Goal: Task Accomplishment & Management: Manage account settings

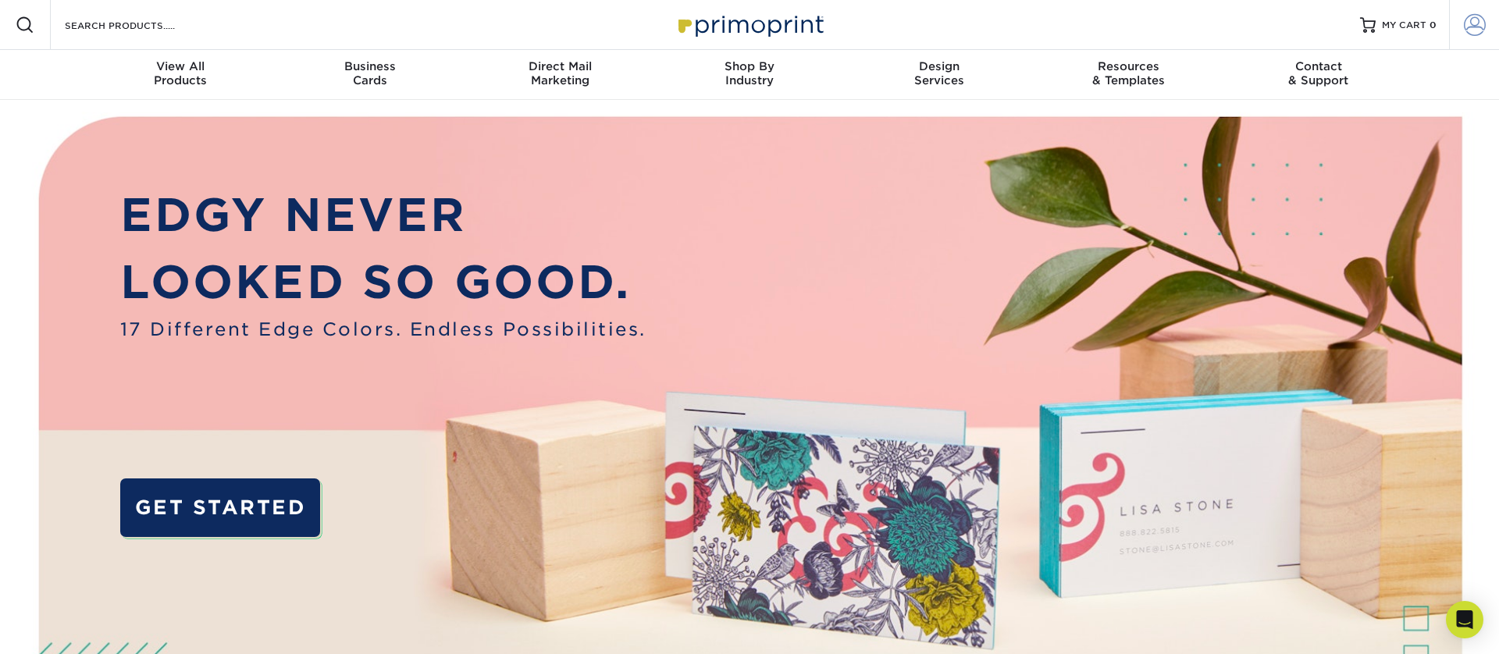
click at [1471, 27] on span at bounding box center [1475, 25] width 22 height 22
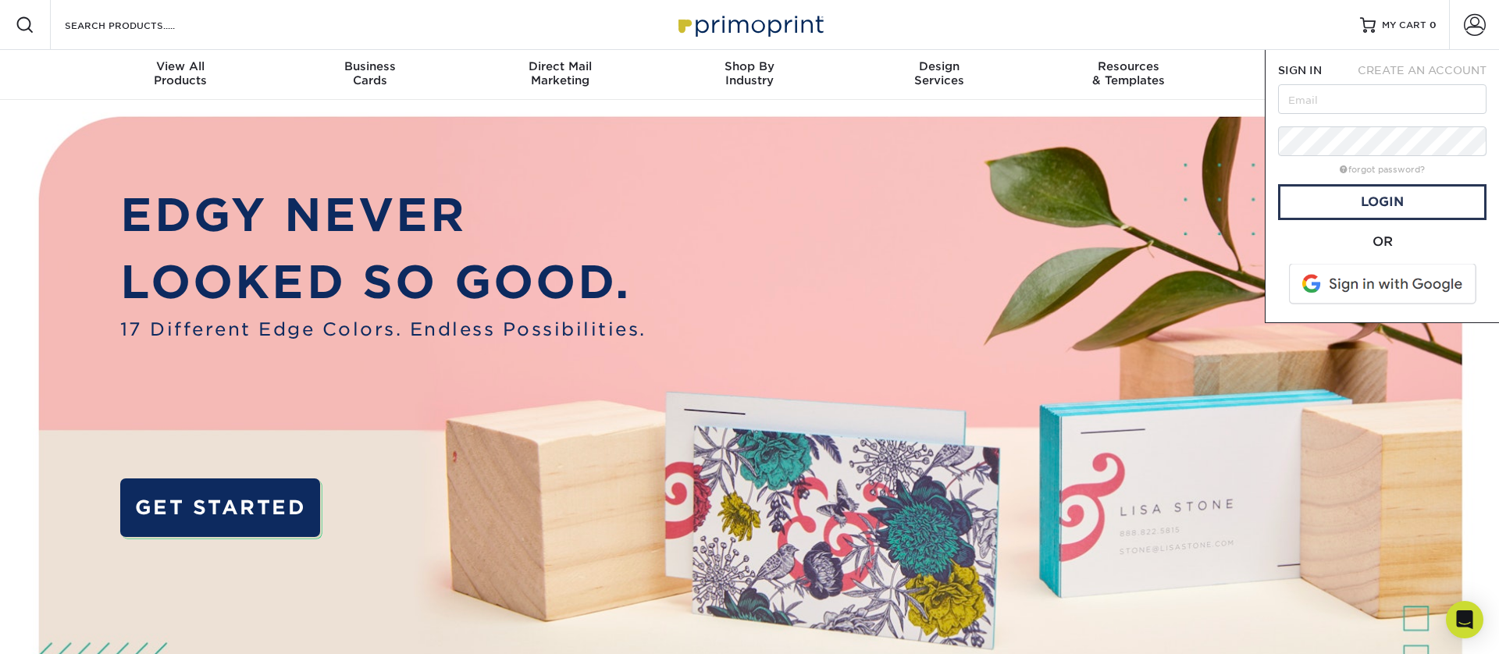
click at [1394, 288] on span at bounding box center [1384, 284] width 199 height 41
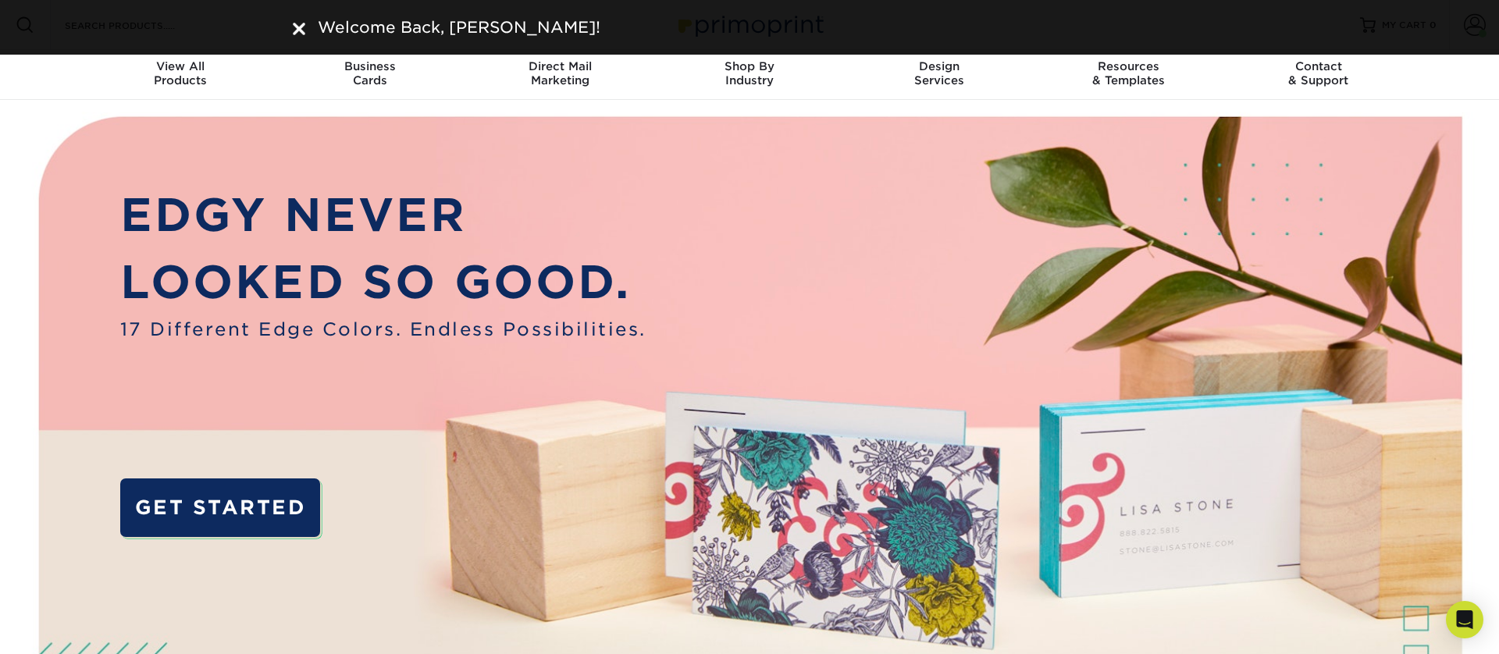
drag, startPoint x: 301, startPoint y: 32, endPoint x: 544, endPoint y: 34, distance: 242.9
click at [301, 32] on img at bounding box center [299, 29] width 12 height 12
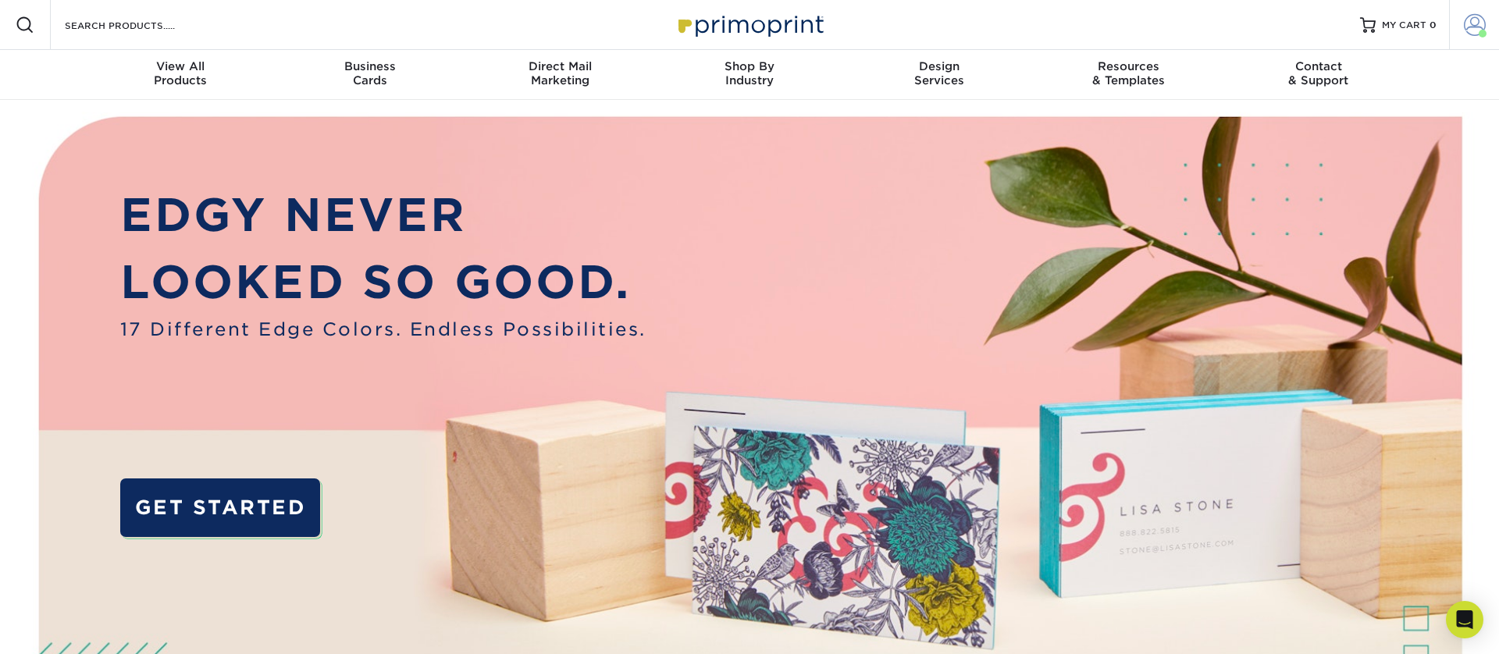
click at [1478, 25] on span at bounding box center [1475, 25] width 22 height 22
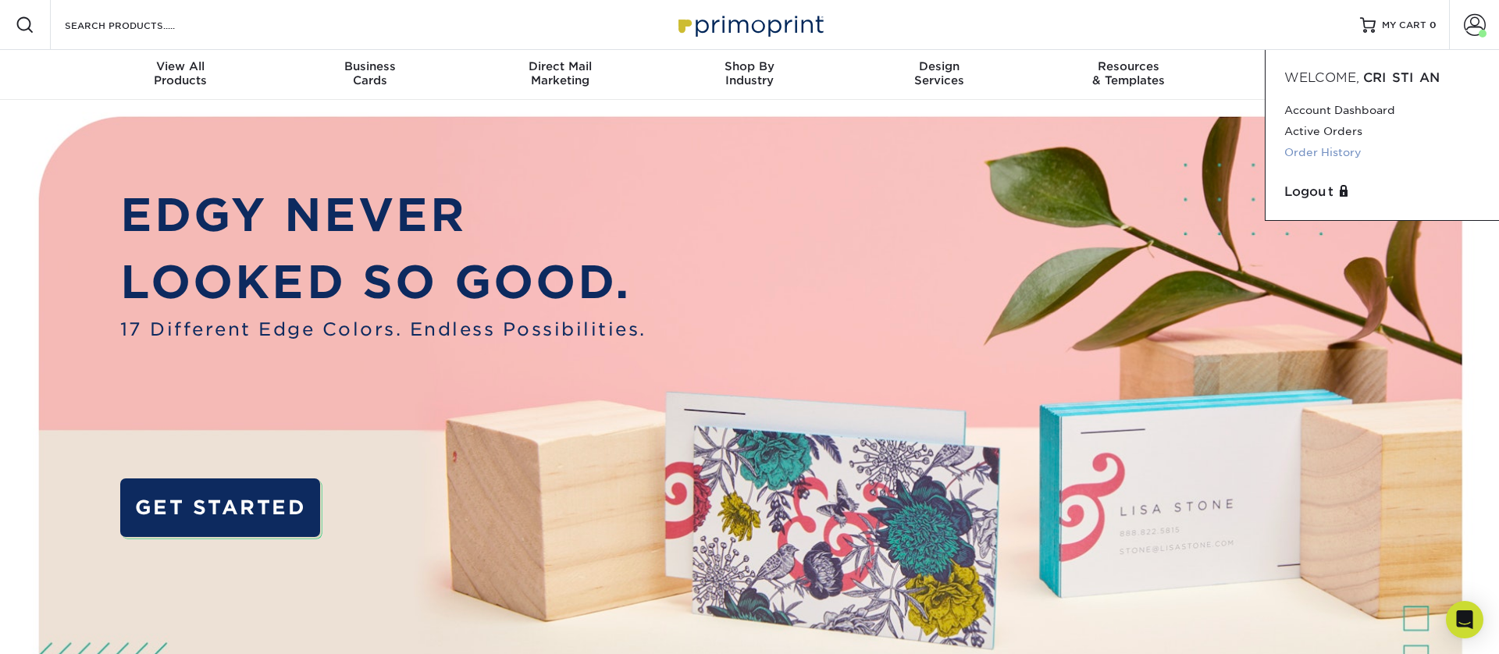
click at [1342, 154] on link "Order History" at bounding box center [1383, 152] width 196 height 21
